Goal: Information Seeking & Learning: Find specific fact

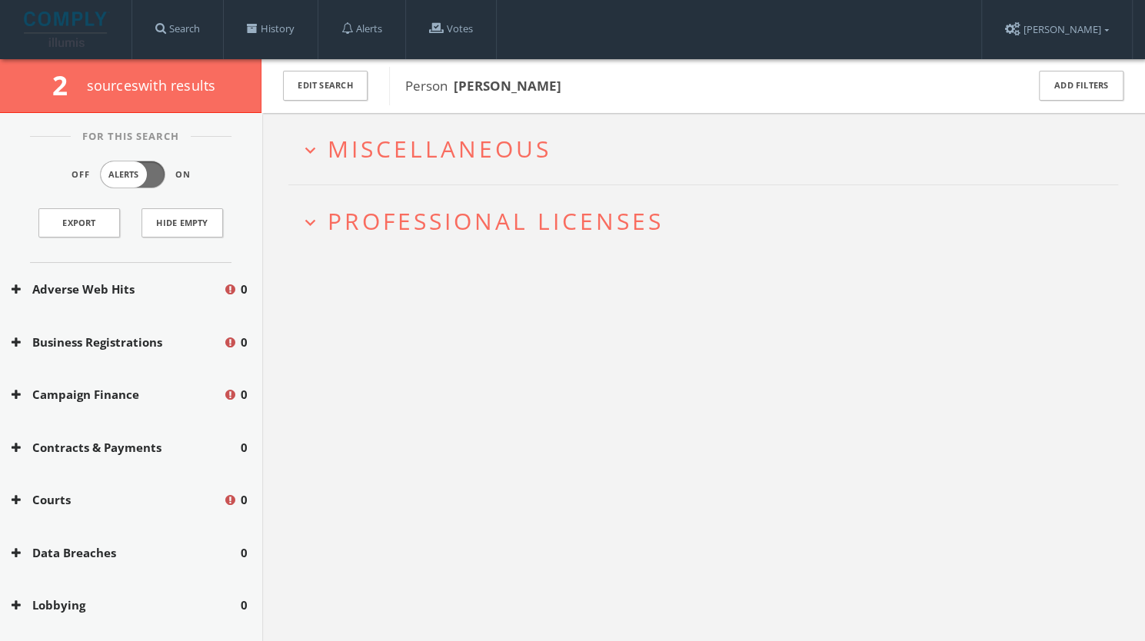
click at [538, 168] on h2 "expand_more Miscellaneous" at bounding box center [703, 149] width 830 height 72
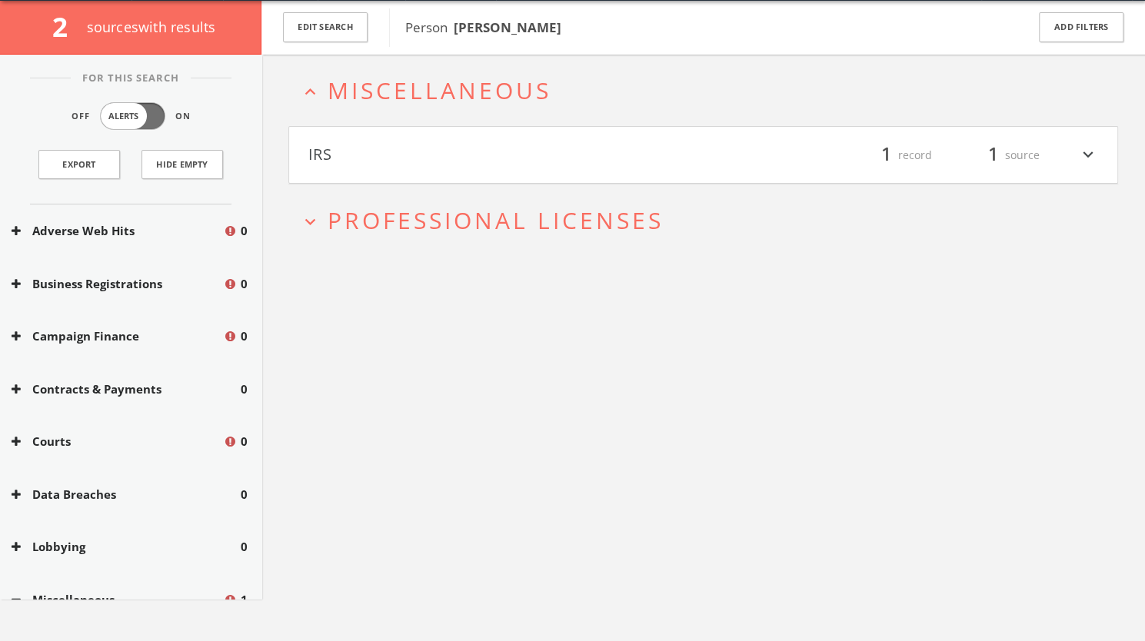
click at [538, 168] on h4 "IRS filter_list 1 record 1 source expand_more" at bounding box center [703, 155] width 828 height 57
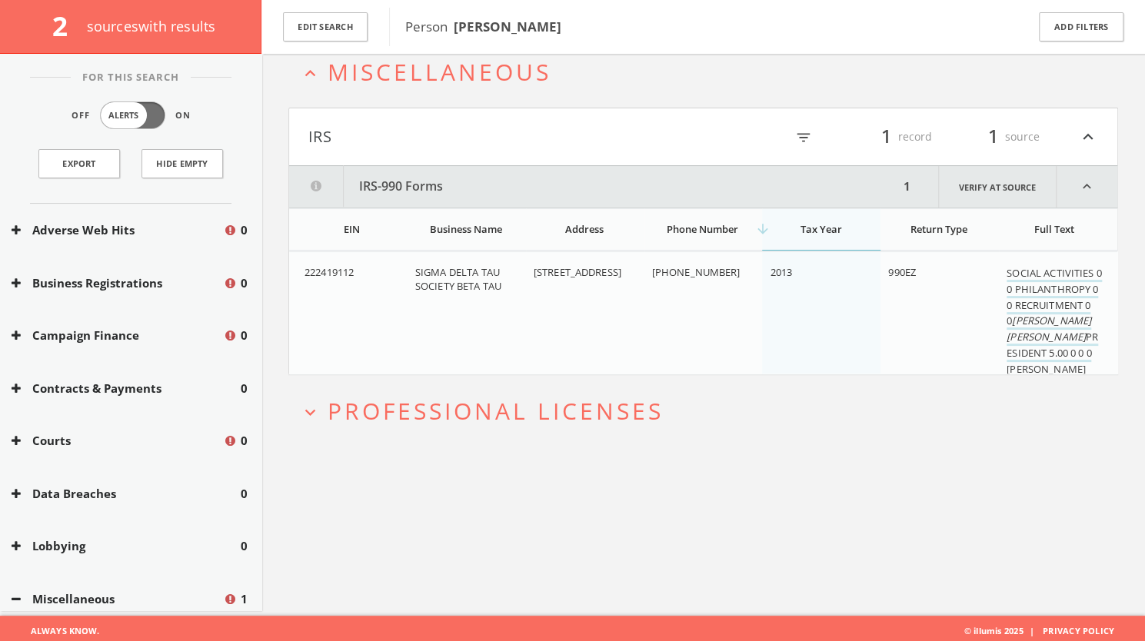
scroll to position [89, 0]
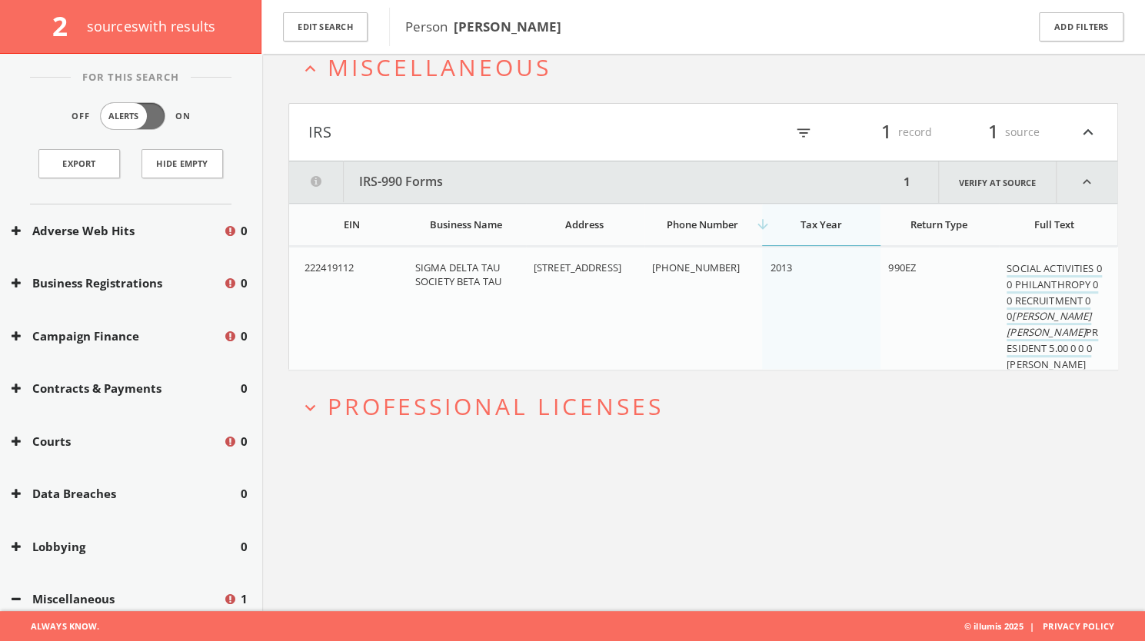
click at [481, 402] on span "Professional Licenses" at bounding box center [496, 407] width 336 height 32
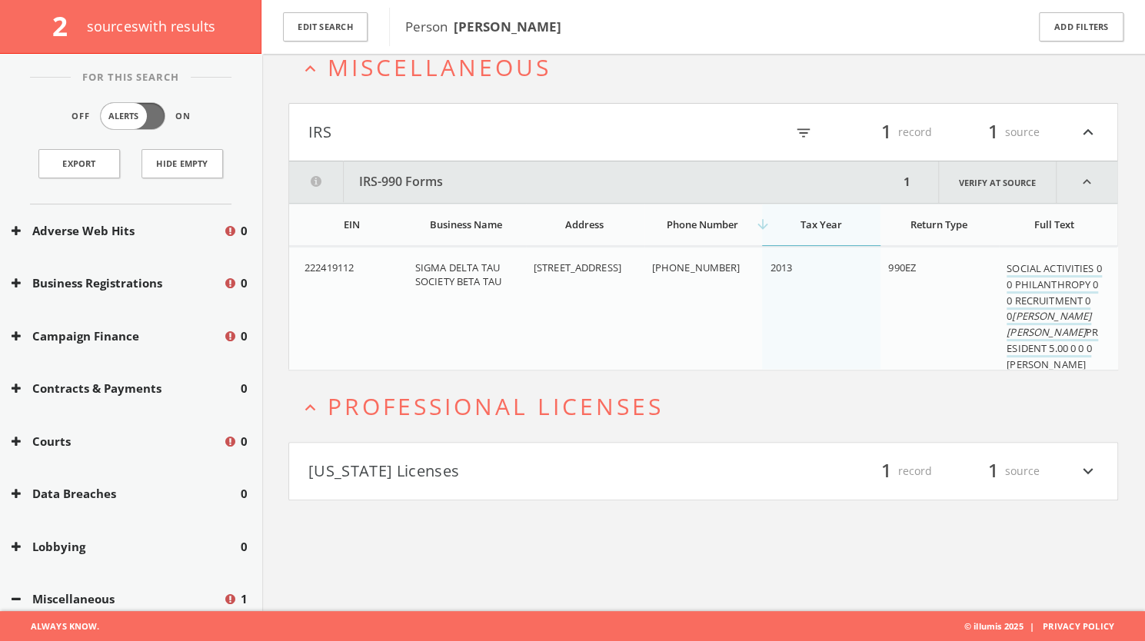
click at [519, 468] on button "[US_STATE] Licenses" at bounding box center [505, 471] width 395 height 26
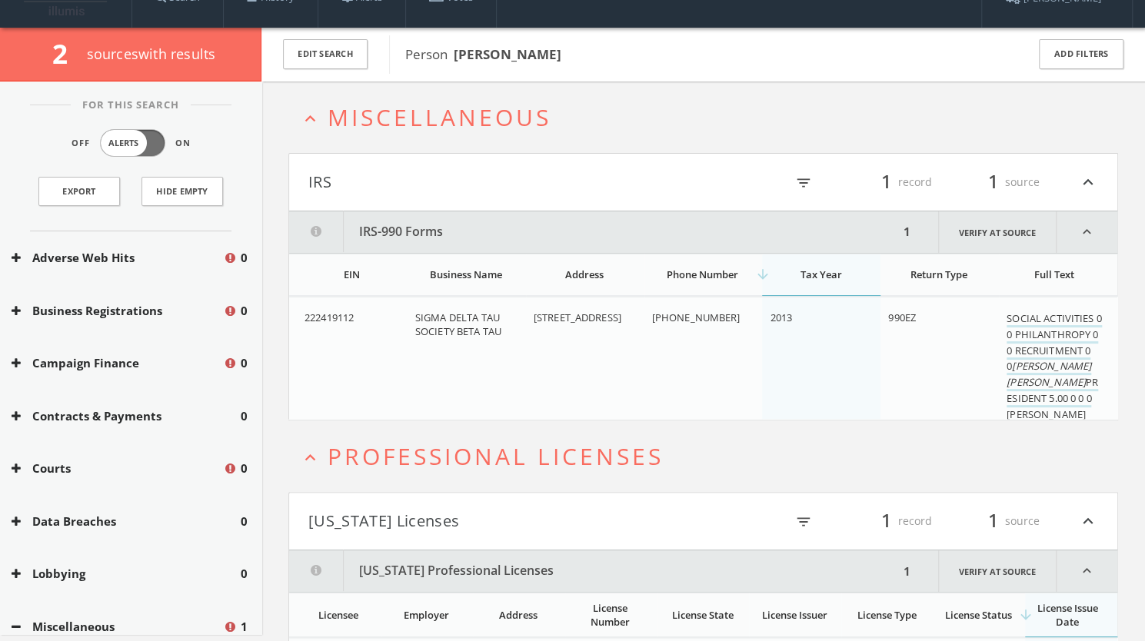
scroll to position [0, 0]
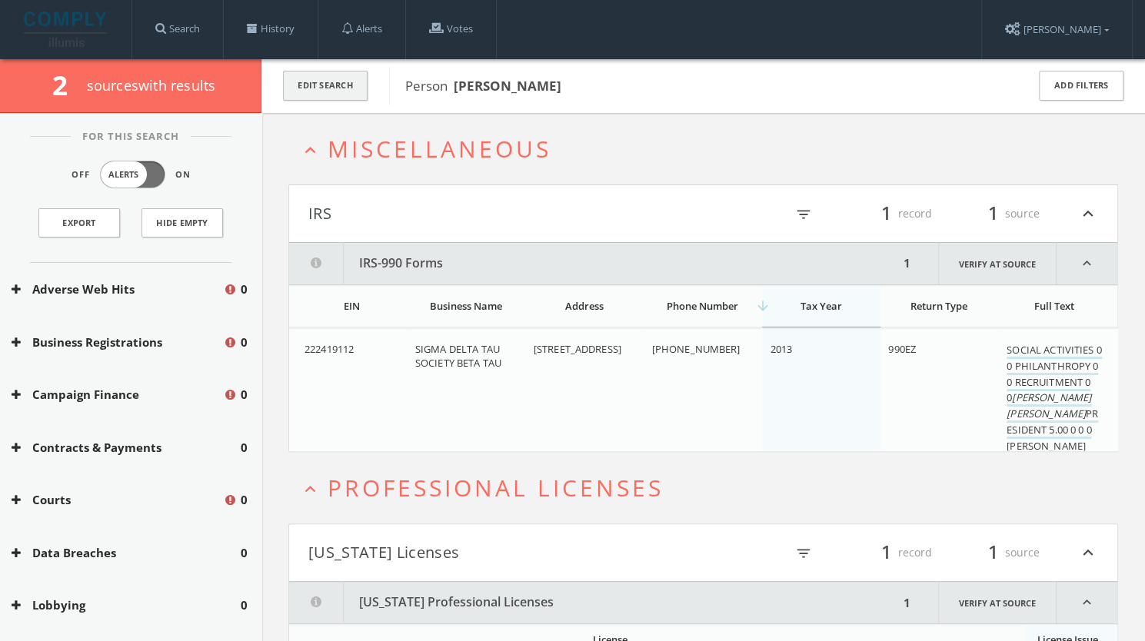
click at [326, 82] on button "Edit Search" at bounding box center [325, 86] width 85 height 30
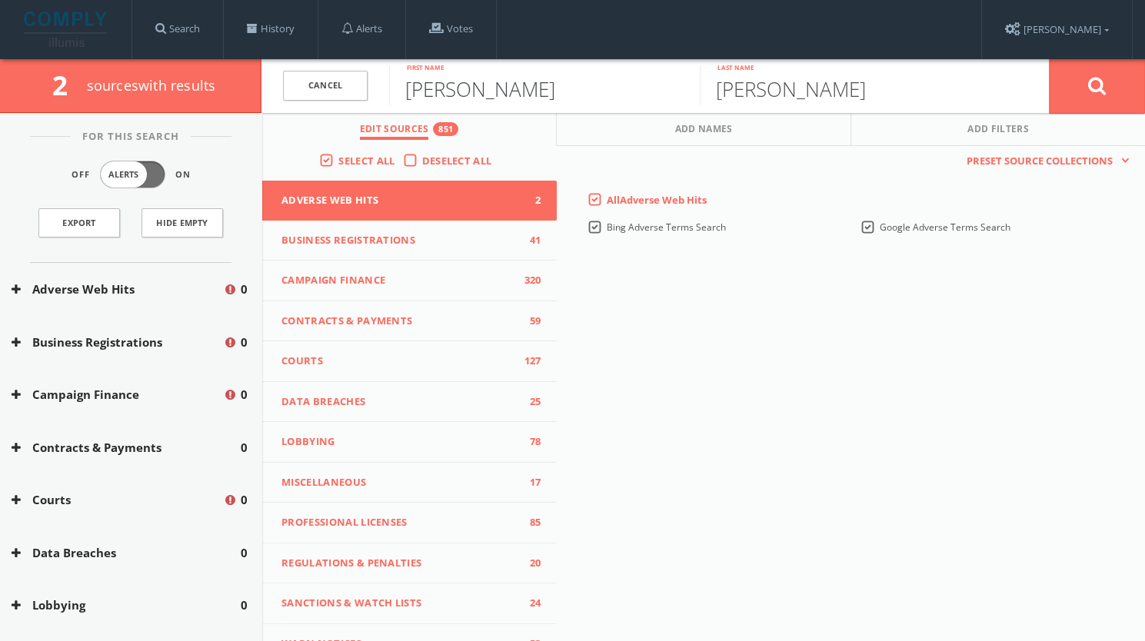
click at [500, 85] on input "[PERSON_NAME]" at bounding box center [544, 85] width 311 height 40
type input "[PERSON_NAME]"
click at [1058, 79] on button at bounding box center [1097, 85] width 96 height 55
